Goal: Find specific page/section: Find specific page/section

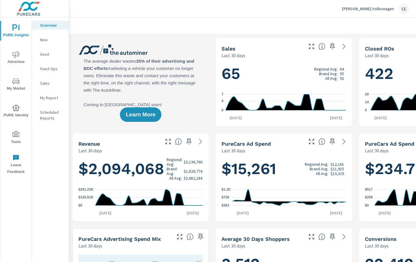
click at [379, 8] on p "[PERSON_NAME] Volkswagen" at bounding box center [368, 8] width 52 height 5
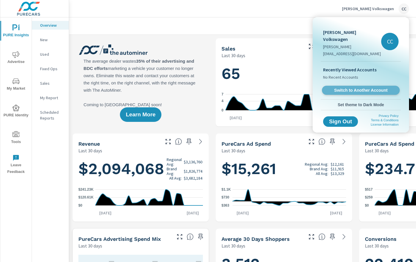
scroll to position [0, 0]
click at [379, 88] on span "Switch to Another Account" at bounding box center [360, 91] width 71 height 6
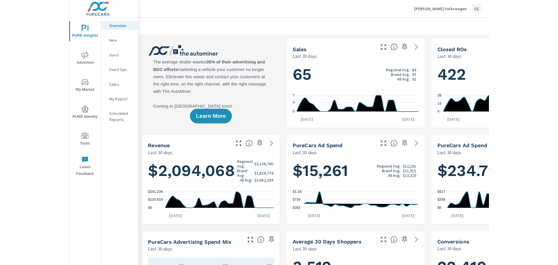
scroll to position [0, 0]
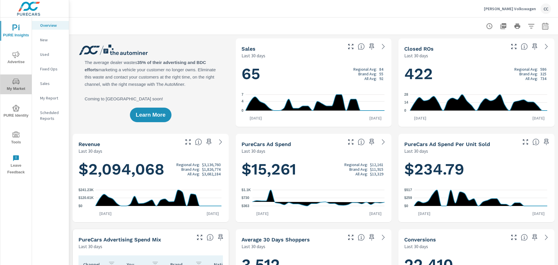
click at [17, 83] on icon "nav menu" at bounding box center [15, 81] width 7 height 6
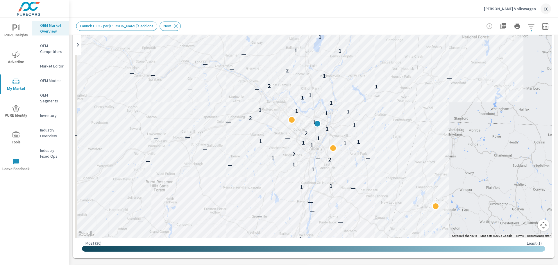
scroll to position [11, 0]
